Goal: Transaction & Acquisition: Purchase product/service

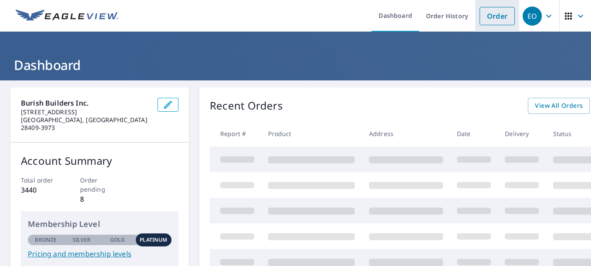
click at [498, 12] on link "Order" at bounding box center [497, 16] width 35 height 18
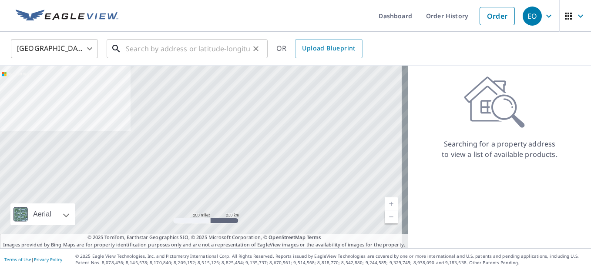
click at [169, 54] on input "text" at bounding box center [188, 49] width 124 height 24
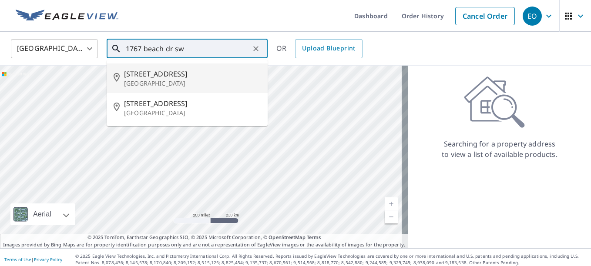
click at [165, 80] on p "[GEOGRAPHIC_DATA]" at bounding box center [192, 83] width 137 height 9
type input "[STREET_ADDRESS]"
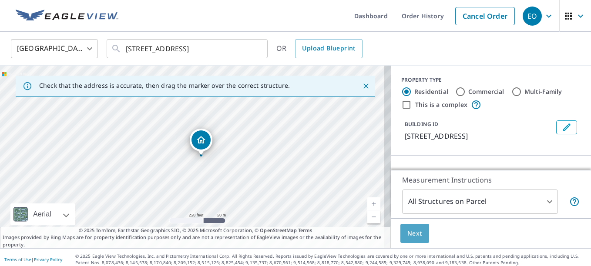
click at [407, 233] on span "Next" at bounding box center [414, 234] width 15 height 11
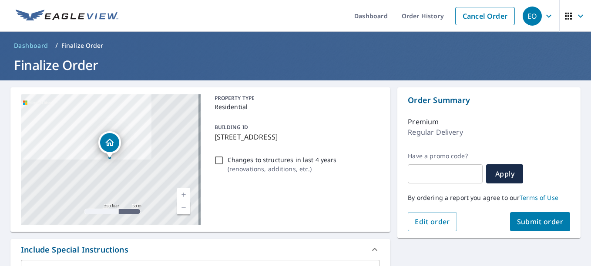
checkbox input "true"
click at [219, 159] on input "Changes to structures in last 4 years ( renovations, additions, etc. )" at bounding box center [219, 160] width 10 height 10
checkbox input "true"
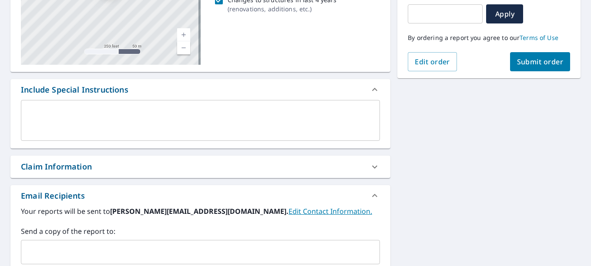
scroll to position [174, 0]
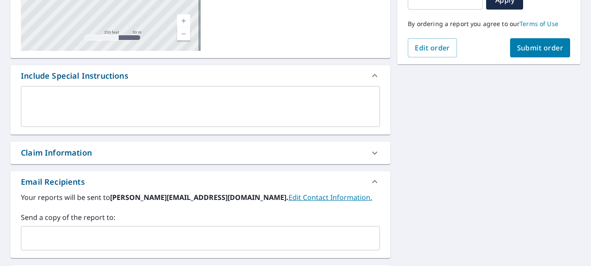
click at [112, 230] on div "​" at bounding box center [200, 238] width 359 height 24
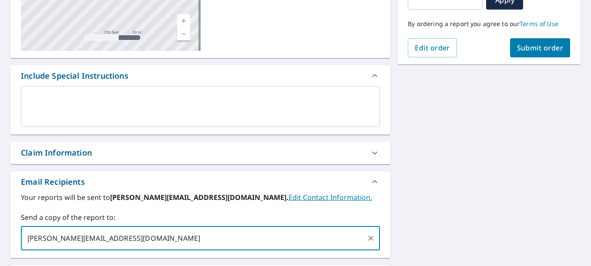
type input "[PERSON_NAME][EMAIL_ADDRESS][DOMAIN_NAME]"
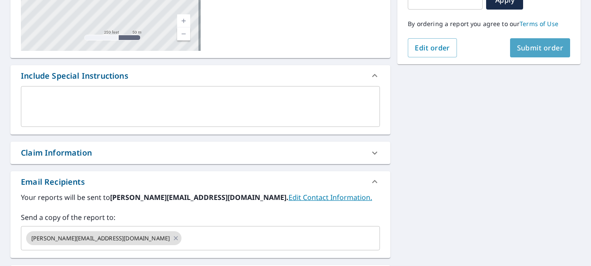
click at [520, 50] on span "Submit order" at bounding box center [540, 48] width 47 height 10
checkbox input "true"
